Goal: Information Seeking & Learning: Learn about a topic

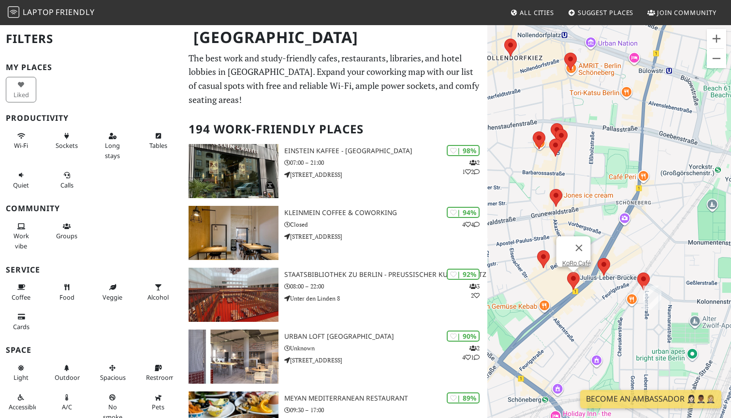
click at [567, 272] on area at bounding box center [567, 272] width 0 height 0
click at [572, 242] on button "Close" at bounding box center [579, 247] width 23 height 23
click at [567, 272] on area at bounding box center [567, 272] width 0 height 0
click at [537, 250] on area at bounding box center [537, 250] width 0 height 0
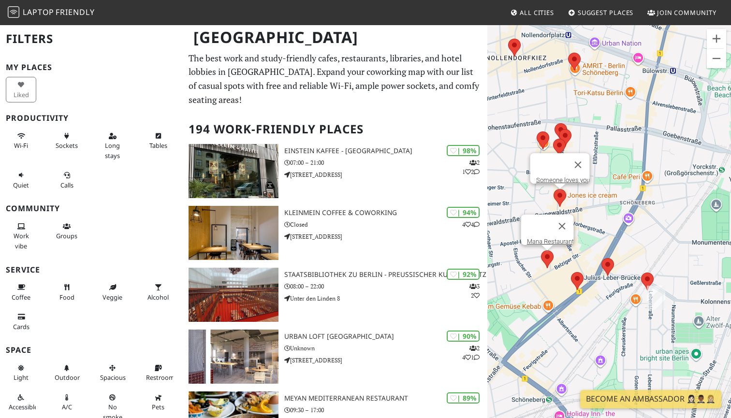
click at [554, 189] on area at bounding box center [554, 189] width 0 height 0
click at [553, 139] on area at bounding box center [553, 139] width 0 height 0
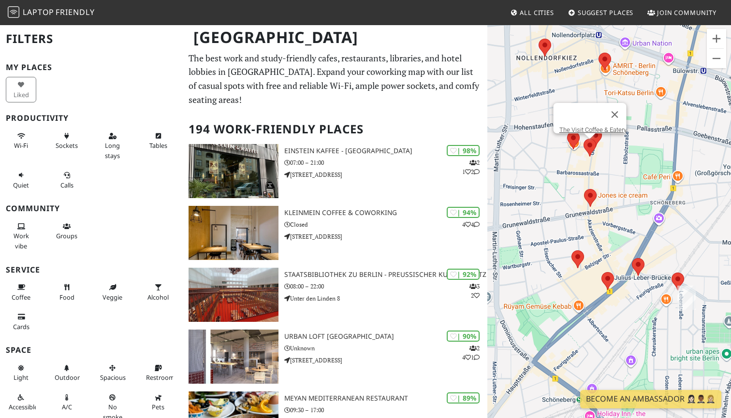
click at [538, 139] on div "To navigate, press the arrow keys. The Visit Coffee & Eatery" at bounding box center [609, 233] width 244 height 418
click at [569, 142] on img at bounding box center [574, 141] width 13 height 18
click at [554, 170] on div "To navigate, press the arrow keys. The Visit Coffee & Eatery" at bounding box center [609, 233] width 244 height 418
click at [619, 104] on button "Close" at bounding box center [615, 114] width 23 height 23
click at [599, 53] on area at bounding box center [599, 53] width 0 height 0
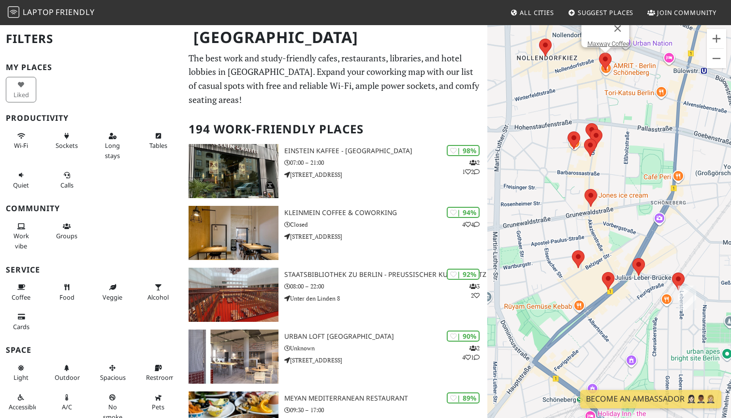
click at [546, 47] on div "To navigate, press the arrow keys. Maxway Coffee" at bounding box center [609, 233] width 244 height 418
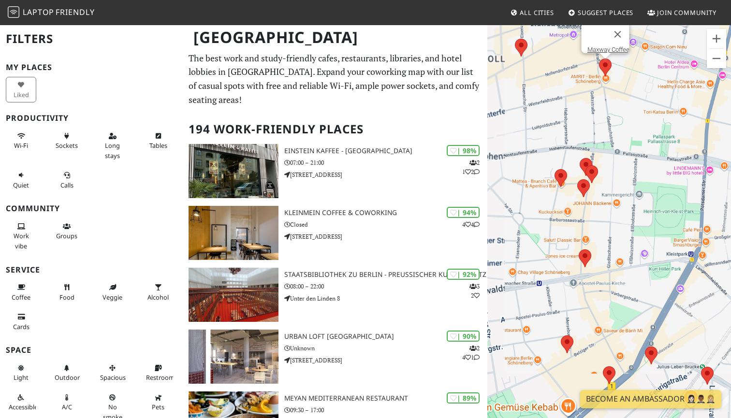
drag, startPoint x: 549, startPoint y: 68, endPoint x: 550, endPoint y: 133, distance: 65.3
click at [534, 142] on div "To navigate, press the arrow keys. Maxway Coffee" at bounding box center [609, 233] width 244 height 418
drag, startPoint x: 550, startPoint y: 133, endPoint x: 550, endPoint y: 138, distance: 5.3
click at [550, 138] on div "To navigate, press the arrow keys. Maxway Coffee" at bounding box center [609, 233] width 244 height 418
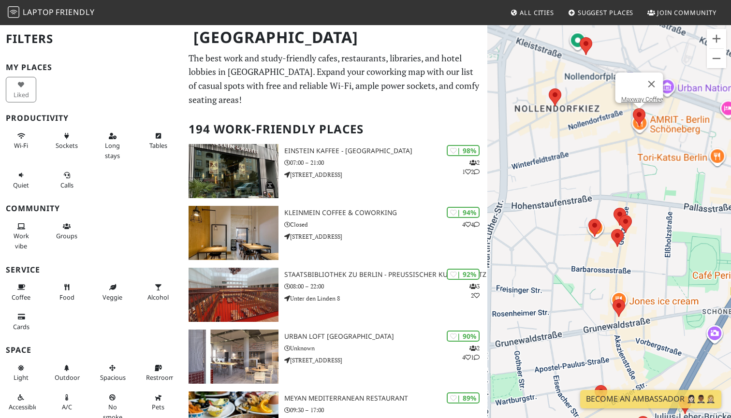
drag, startPoint x: 552, startPoint y: 106, endPoint x: 586, endPoint y: 155, distance: 59.8
click at [586, 155] on div "To navigate, press the arrow keys. Maxway Coffee" at bounding box center [609, 233] width 244 height 418
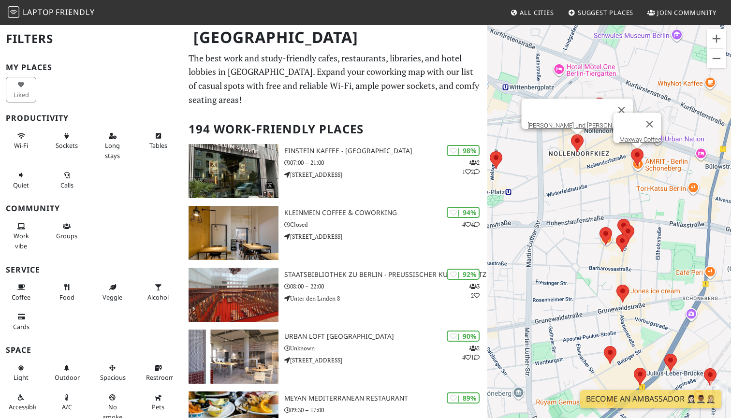
click at [571, 134] on area at bounding box center [571, 134] width 0 height 0
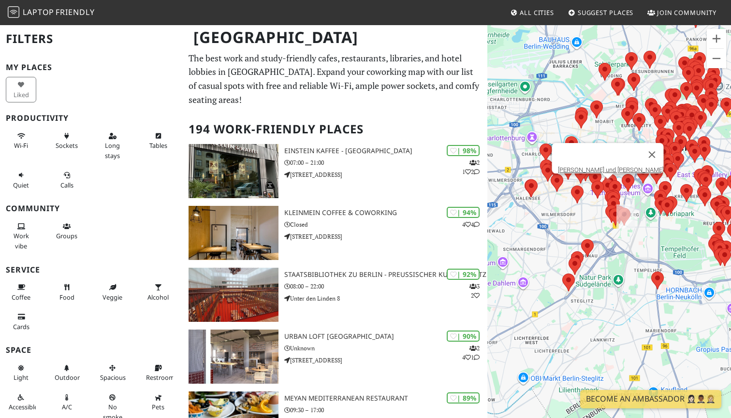
drag, startPoint x: 631, startPoint y: 231, endPoint x: 573, endPoint y: 233, distance: 57.1
click at [573, 233] on div "To navigate, press the arrow keys. Romeo und Romeo" at bounding box center [609, 233] width 244 height 418
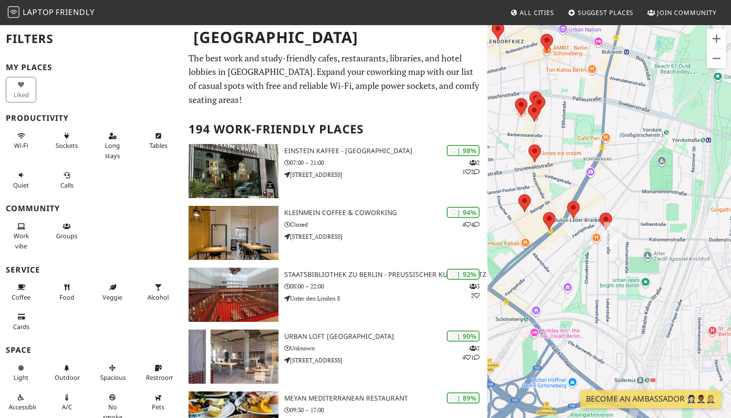
drag, startPoint x: 603, startPoint y: 228, endPoint x: 611, endPoint y: 320, distance: 92.7
click at [611, 320] on div "To navigate, press the arrow keys. Romeo und Romeo" at bounding box center [609, 233] width 244 height 418
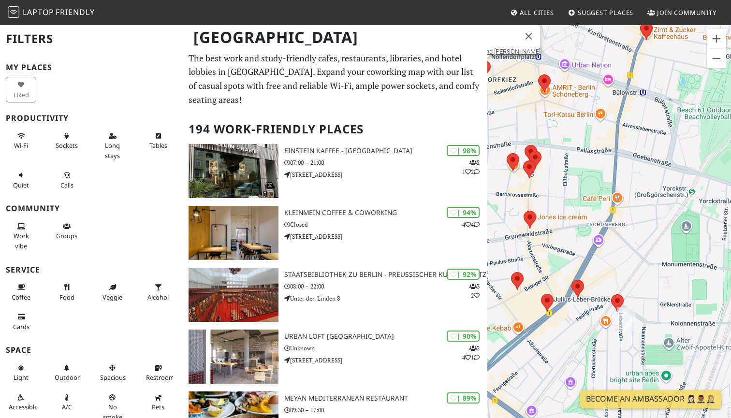
drag, startPoint x: 625, startPoint y: 216, endPoint x: 621, endPoint y: 285, distance: 69.2
click at [621, 285] on div "To navigate, press the arrow keys. Romeo und Romeo" at bounding box center [609, 233] width 244 height 418
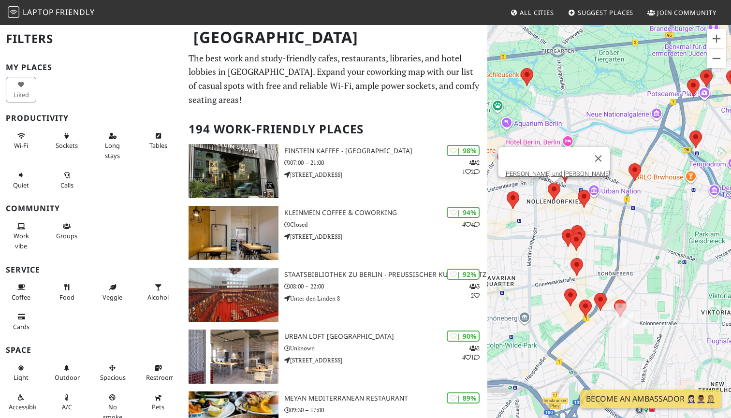
click at [578, 190] on area at bounding box center [578, 190] width 0 height 0
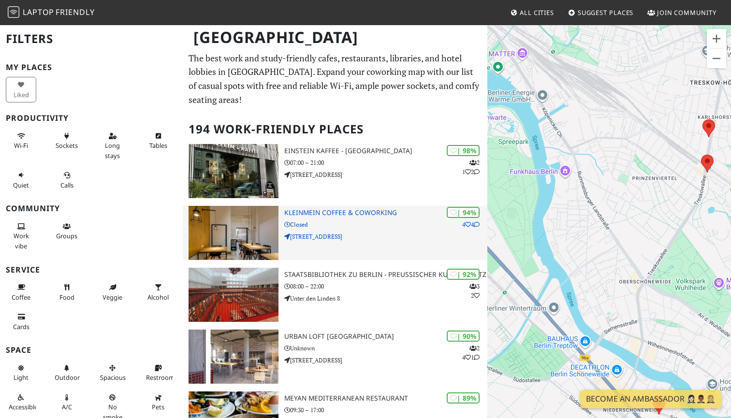
drag, startPoint x: 515, startPoint y: 239, endPoint x: 410, endPoint y: 238, distance: 105.4
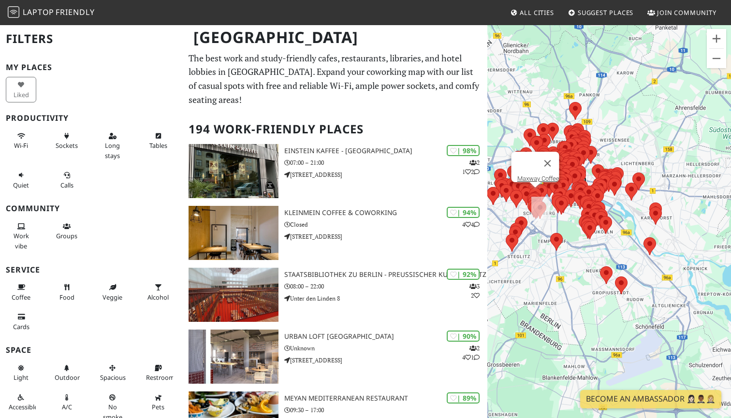
drag, startPoint x: 535, startPoint y: 214, endPoint x: 656, endPoint y: 229, distance: 121.3
click at [656, 229] on div "To navigate, press the arrow keys. Maxway Coffee" at bounding box center [609, 233] width 244 height 418
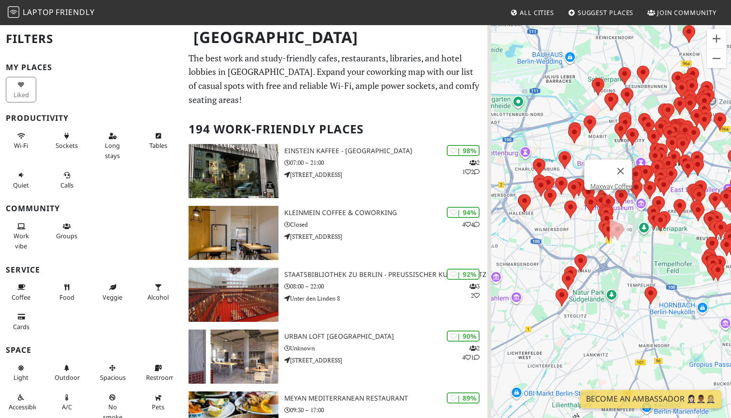
drag, startPoint x: 566, startPoint y: 220, endPoint x: 644, endPoint y: 217, distance: 77.9
click at [644, 217] on div "To navigate, press the arrow keys. Maxway Coffee" at bounding box center [609, 233] width 244 height 418
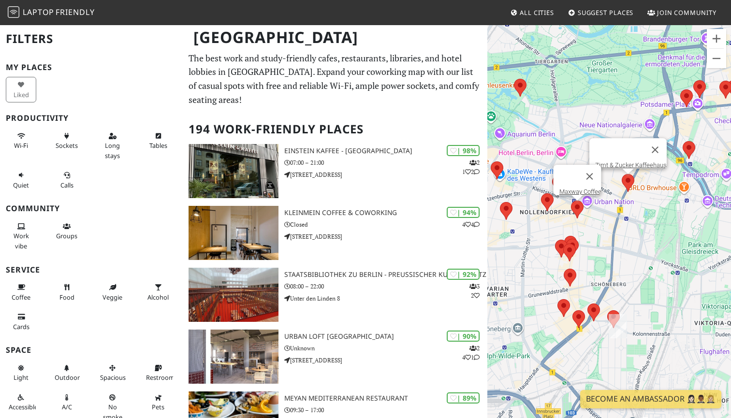
click at [622, 174] on area at bounding box center [622, 174] width 0 height 0
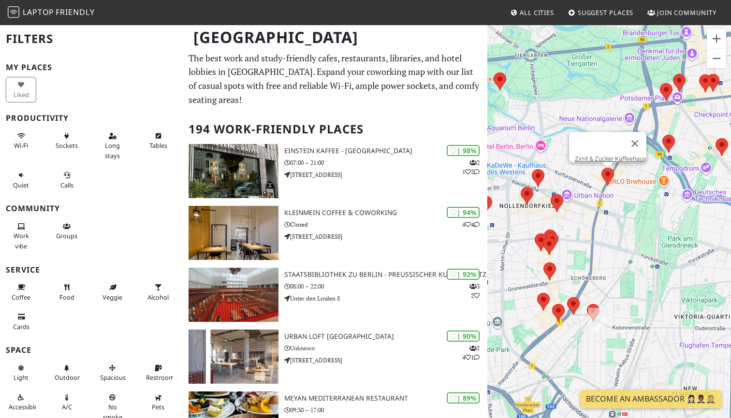
drag, startPoint x: 628, startPoint y: 280, endPoint x: 603, endPoint y: 250, distance: 39.3
click at [601, 254] on div "To navigate, press the arrow keys. Zimt & Zucker Kaffeehaus" at bounding box center [609, 233] width 244 height 418
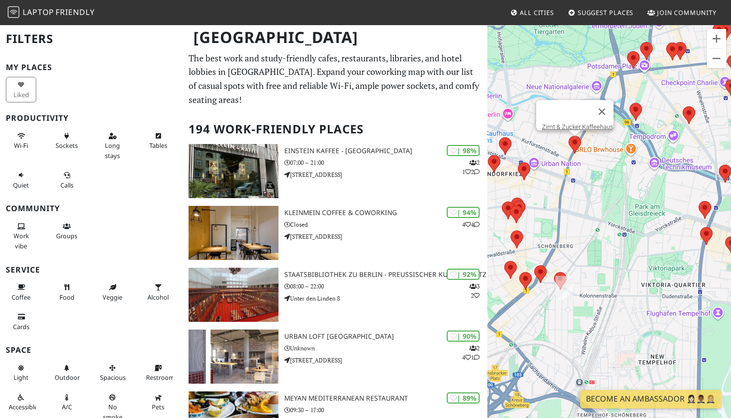
drag, startPoint x: 615, startPoint y: 285, endPoint x: 586, endPoint y: 275, distance: 30.7
click at [586, 275] on div "To navigate, press the arrow keys. Zimt & Zucker Kaffeehaus" at bounding box center [609, 233] width 244 height 418
click at [700, 227] on area at bounding box center [700, 227] width 0 height 0
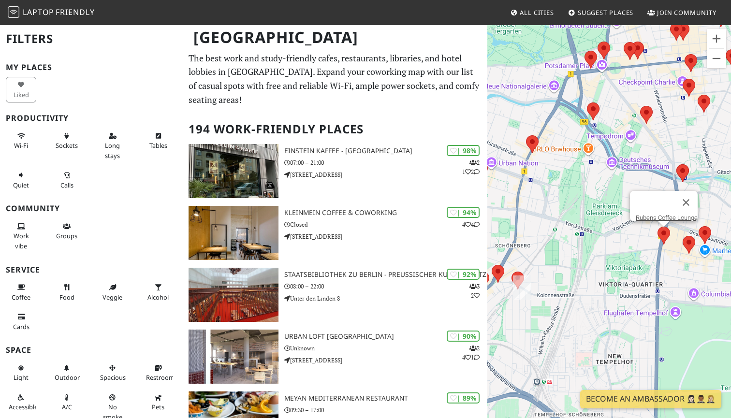
click at [662, 198] on div at bounding box center [655, 202] width 39 height 23
click at [657, 214] on link "Rubens Coffee Lounge" at bounding box center [667, 217] width 62 height 7
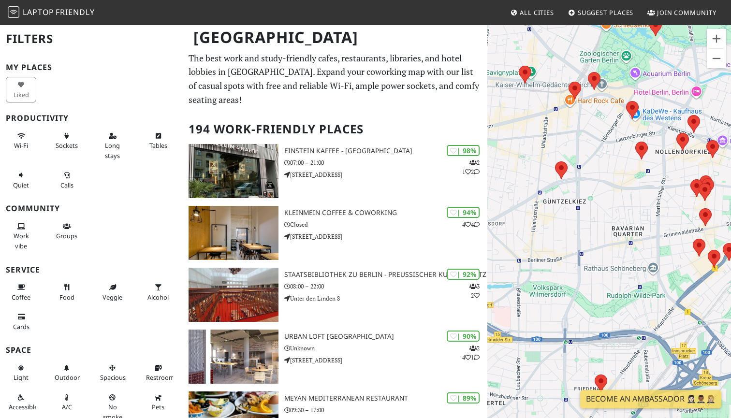
drag, startPoint x: 635, startPoint y: 265, endPoint x: 529, endPoint y: 226, distance: 113.2
click at [532, 230] on div "To navigate, press the arrow keys. Rubens Coffee Lounge" at bounding box center [609, 233] width 244 height 418
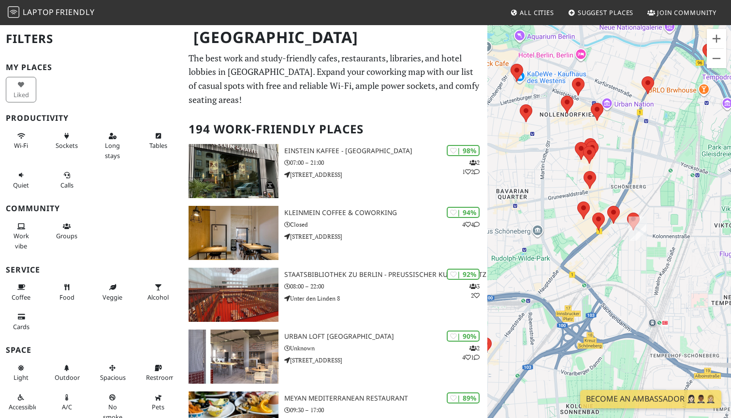
drag, startPoint x: 576, startPoint y: 229, endPoint x: 594, endPoint y: 246, distance: 24.3
click at [594, 246] on div "To navigate, press the arrow keys. Rubens Coffee Lounge" at bounding box center [609, 233] width 244 height 418
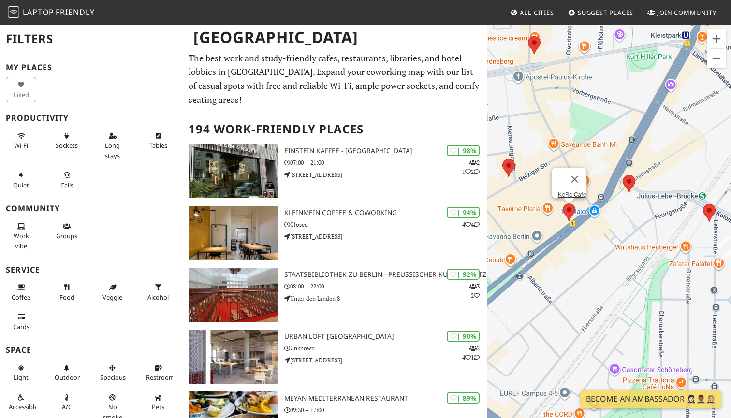
click at [563, 204] on area at bounding box center [563, 204] width 0 height 0
click at [506, 169] on div "To navigate, press the arrow keys. KoRo Café Mana Restaurant" at bounding box center [609, 233] width 244 height 418
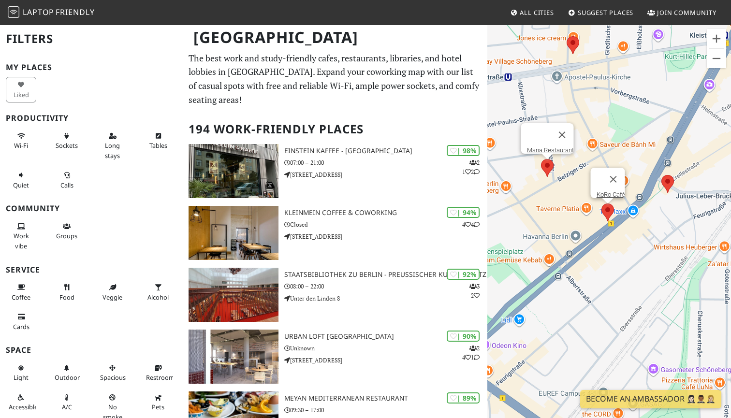
click at [541, 159] on area at bounding box center [541, 159] width 0 height 0
click at [545, 147] on link "Mana Restaurant" at bounding box center [550, 150] width 47 height 7
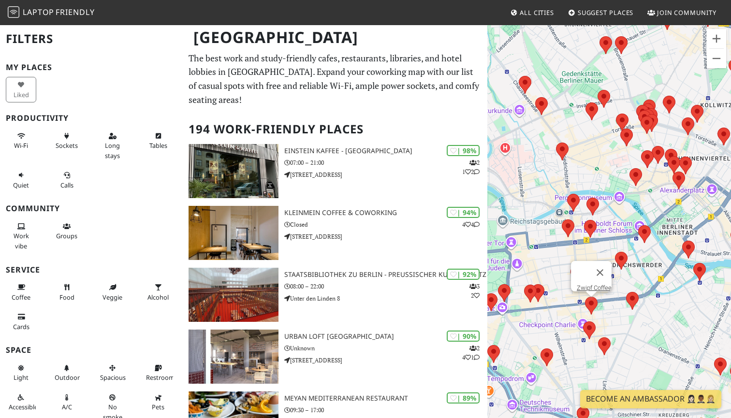
drag, startPoint x: 607, startPoint y: 308, endPoint x: 580, endPoint y: 288, distance: 33.3
click at [580, 288] on div "To navigate, press the arrow keys. Mana Restaurant Zwipf Coffee" at bounding box center [609, 233] width 244 height 418
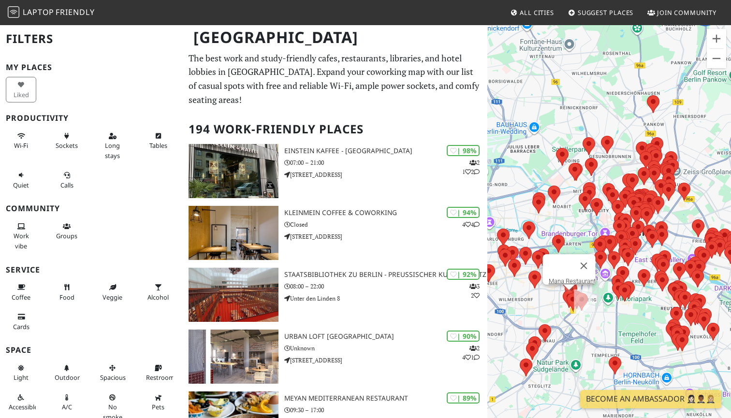
drag, startPoint x: 603, startPoint y: 327, endPoint x: 647, endPoint y: 283, distance: 62.9
click at [652, 283] on div "To navigate, press the arrow keys. Mana Restaurant" at bounding box center [609, 233] width 244 height 418
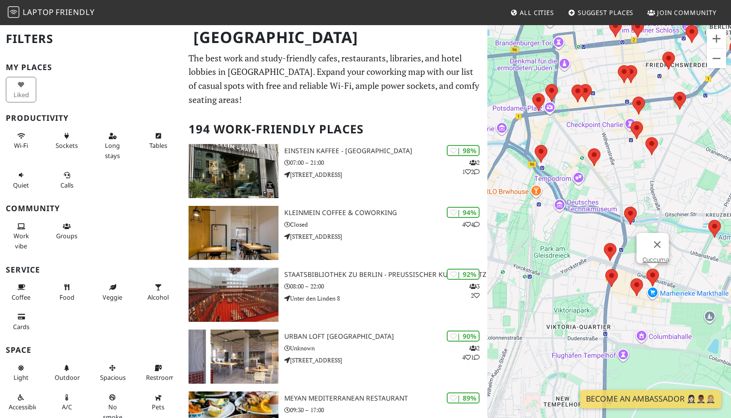
click at [647, 269] on area at bounding box center [647, 269] width 0 height 0
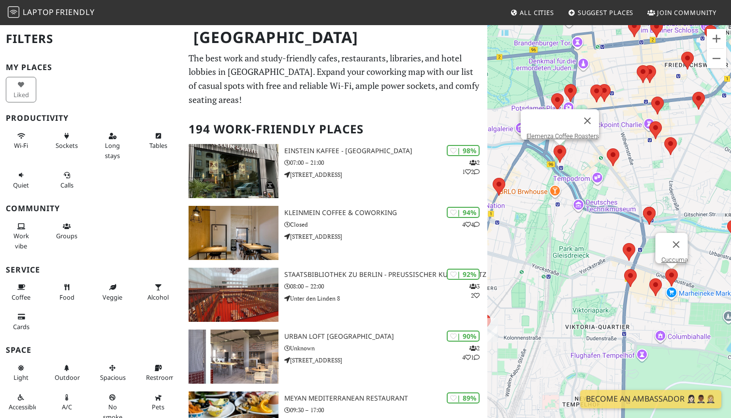
click at [554, 145] on area at bounding box center [554, 145] width 0 height 0
click at [543, 122] on div at bounding box center [551, 120] width 49 height 23
click at [542, 132] on link "Elemenza Coffee Roasters" at bounding box center [563, 135] width 73 height 7
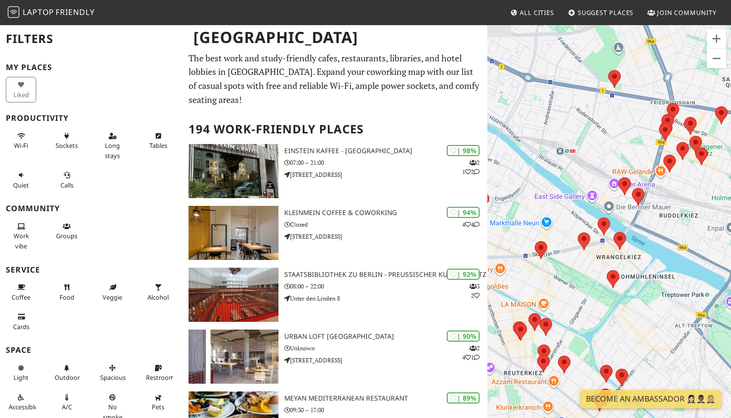
drag, startPoint x: 559, startPoint y: 230, endPoint x: 690, endPoint y: 224, distance: 130.2
click at [688, 225] on div "To navigate, press the arrow keys. Elemenza Coffee Roasters" at bounding box center [609, 233] width 244 height 418
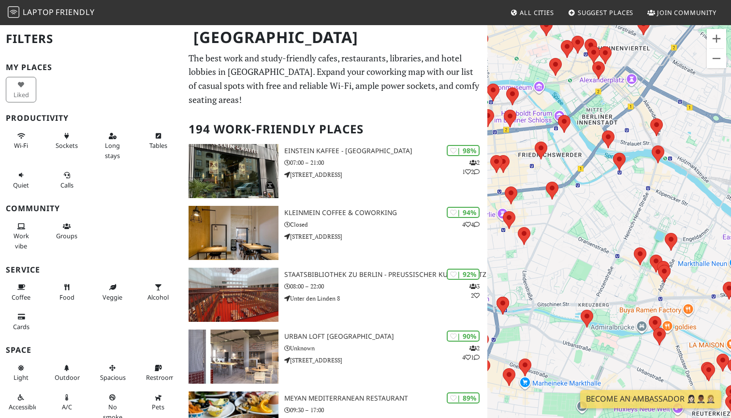
drag, startPoint x: 632, startPoint y: 231, endPoint x: 685, endPoint y: 284, distance: 74.5
click at [685, 284] on div "To navigate, press the arrow keys. Elemenza Coffee Roasters" at bounding box center [609, 233] width 244 height 418
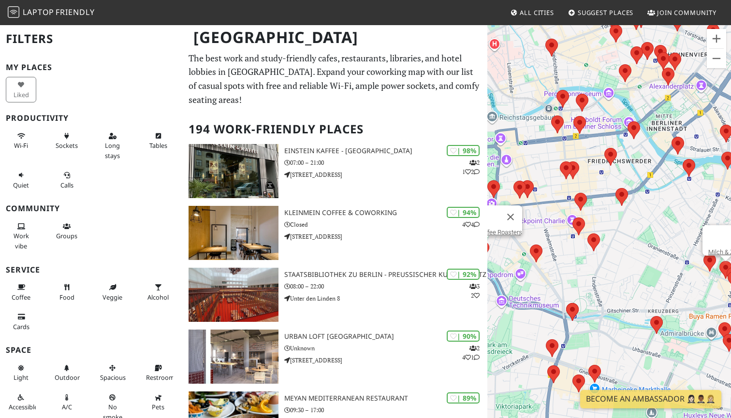
drag, startPoint x: 672, startPoint y: 269, endPoint x: 731, endPoint y: 252, distance: 60.9
click at [731, 267] on img at bounding box center [733, 276] width 13 height 18
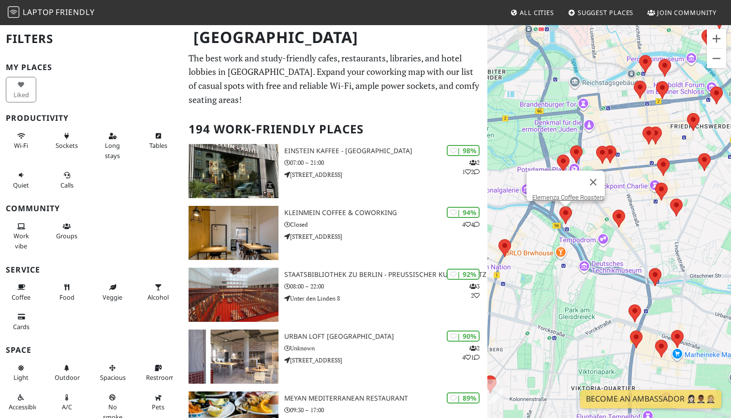
drag, startPoint x: 606, startPoint y: 262, endPoint x: 710, endPoint y: 254, distance: 104.3
click at [711, 254] on div "To navigate, press the arrow keys. Elemenza Coffee Roasters" at bounding box center [609, 233] width 244 height 418
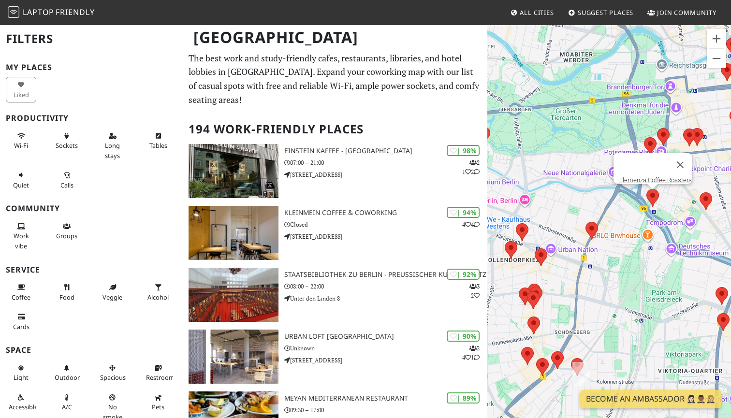
drag, startPoint x: 620, startPoint y: 247, endPoint x: 702, endPoint y: 220, distance: 86.5
click at [702, 220] on div "To navigate, press the arrow keys. Elemenza Coffee Roasters" at bounding box center [609, 233] width 244 height 418
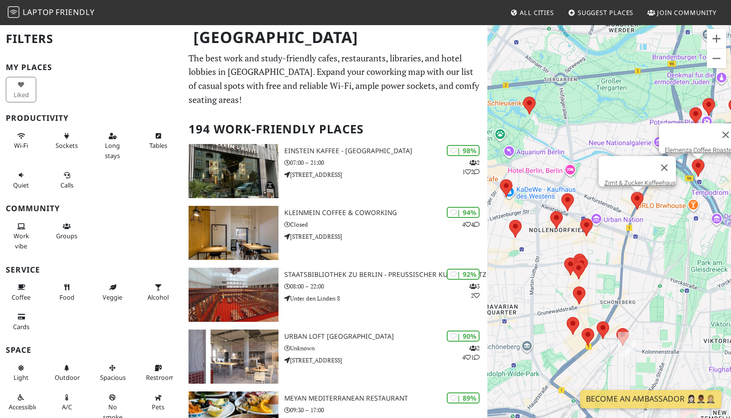
click at [631, 192] on area at bounding box center [631, 192] width 0 height 0
click at [637, 179] on link "Zimt & Zucker Kaffeehaus" at bounding box center [640, 182] width 72 height 7
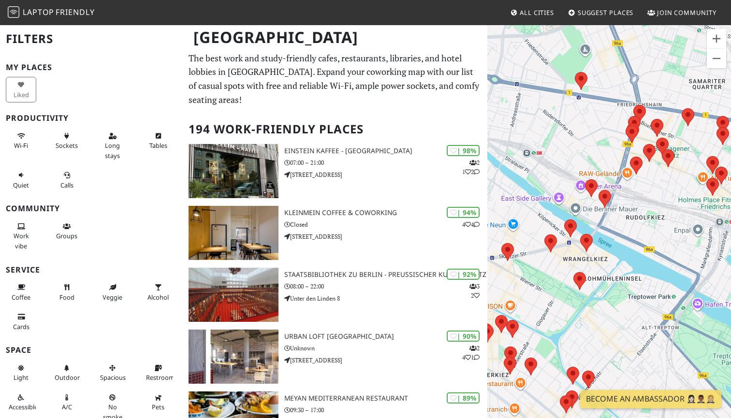
drag, startPoint x: 619, startPoint y: 252, endPoint x: 731, endPoint y: 246, distance: 111.4
click at [731, 246] on div "To navigate, press the arrow keys. Zimt & Zucker Kaffeehaus" at bounding box center [609, 233] width 244 height 418
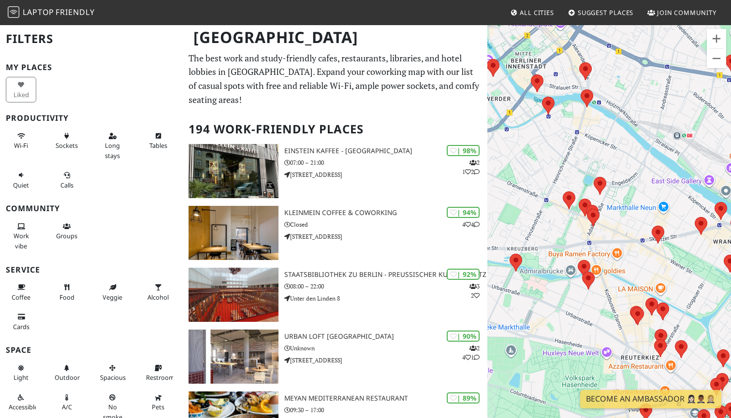
drag, startPoint x: 595, startPoint y: 227, endPoint x: 731, endPoint y: 288, distance: 148.5
click at [731, 288] on div "To navigate, press the arrow keys. Zimt & Zucker Kaffeehaus" at bounding box center [609, 233] width 244 height 418
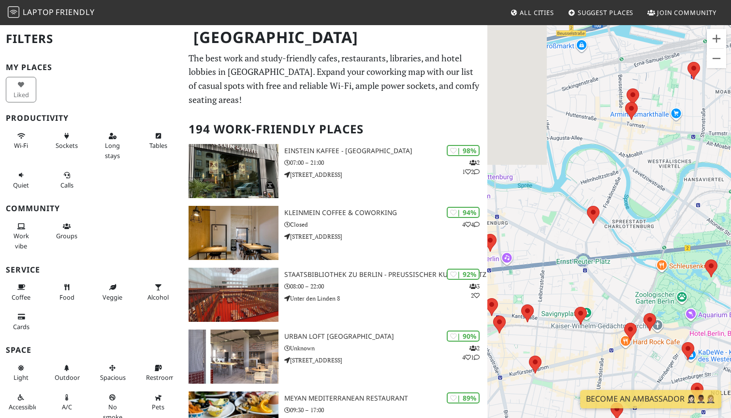
drag, startPoint x: 609, startPoint y: 263, endPoint x: 731, endPoint y: 212, distance: 132.0
click at [731, 212] on div "To navigate, press the arrow keys. Zimt & Zucker Kaffeehaus" at bounding box center [609, 233] width 244 height 418
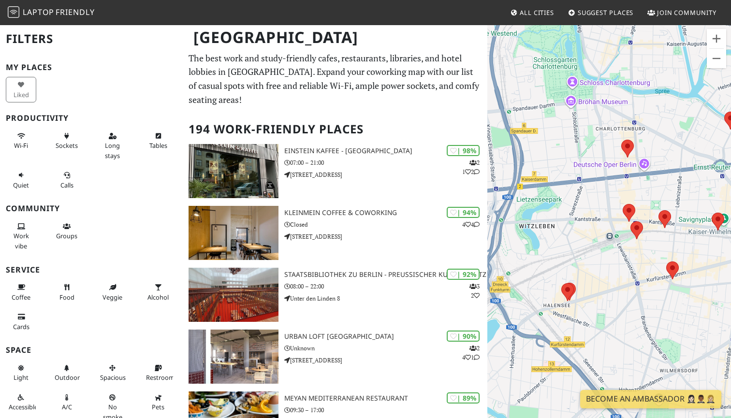
drag, startPoint x: 656, startPoint y: 202, endPoint x: 683, endPoint y: 96, distance: 109.8
click at [683, 96] on div "To navigate, press the arrow keys. Zimt & Zucker Kaffeehaus" at bounding box center [609, 233] width 244 height 418
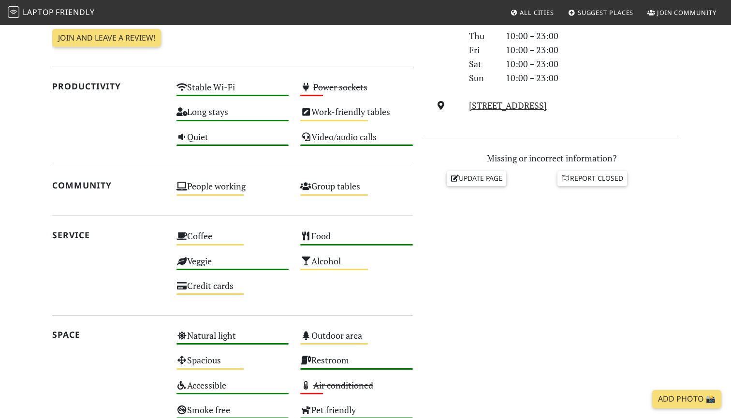
scroll to position [317, 0]
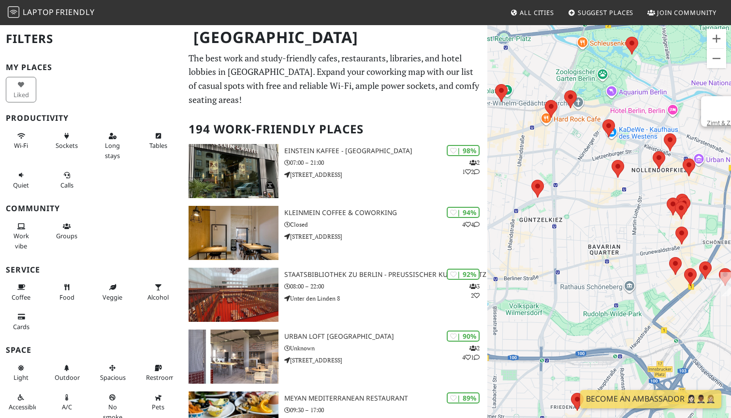
drag, startPoint x: 608, startPoint y: 127, endPoint x: 501, endPoint y: 127, distance: 107.3
click at [501, 127] on div "To navigate, press the arrow keys. Zimt & Zucker Kaffeehaus" at bounding box center [609, 233] width 244 height 418
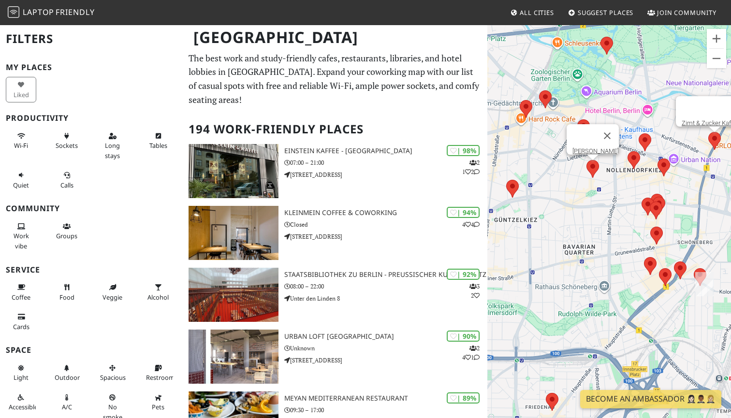
click at [587, 160] on area at bounding box center [587, 160] width 0 height 0
click at [593, 147] on link "[PERSON_NAME]" at bounding box center [596, 150] width 46 height 7
